Goal: Transaction & Acquisition: Purchase product/service

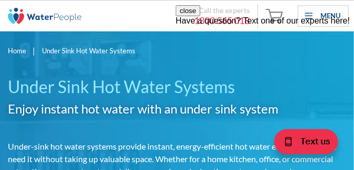
click at [183, 126] on div "close Have a question? Text one of our experts here!" at bounding box center [264, 68] width 178 height 126
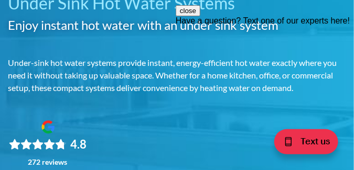
scroll to position [105, 0]
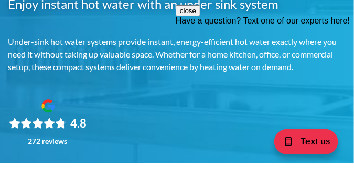
click at [177, 129] on div "close Have a question? Text one of our experts here!" at bounding box center [264, 68] width 178 height 126
drag, startPoint x: 69, startPoint y: 125, endPoint x: 245, endPoint y: 131, distance: 176.2
click at [245, 131] on div "4.8 272 reviews" at bounding box center [177, 122] width 338 height 49
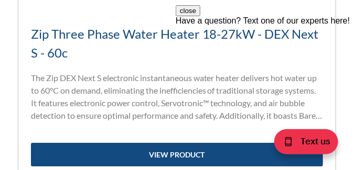
scroll to position [713, 0]
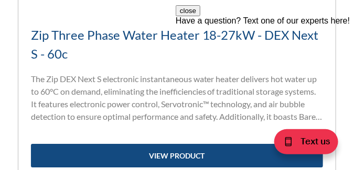
click at [221, 130] on div "close Have a question? Text one of our experts here!" at bounding box center [264, 68] width 178 height 126
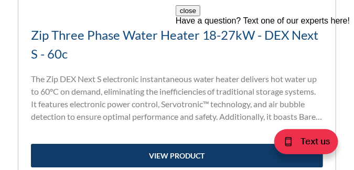
click at [178, 151] on link "view product" at bounding box center [177, 156] width 292 height 24
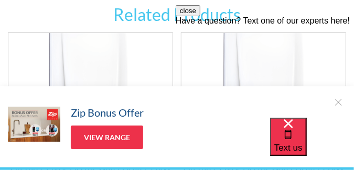
scroll to position [1719, 0]
